Goal: Find specific page/section

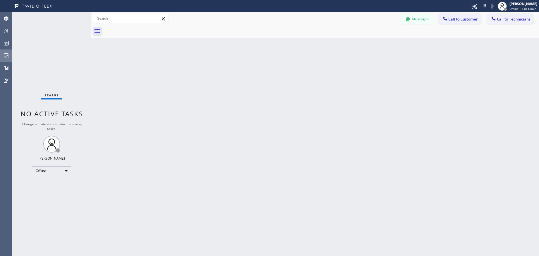
click at [2, 54] on div at bounding box center [6, 55] width 12 height 7
